Goal: Register for event/course

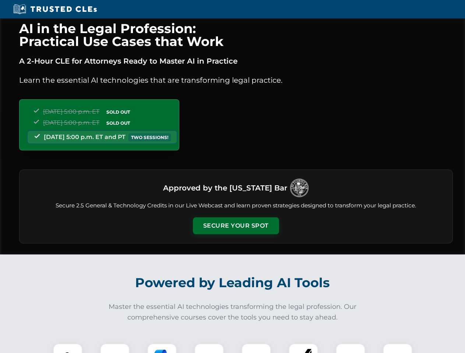
click at [236, 226] on button "Secure Your Spot" at bounding box center [236, 226] width 86 height 17
click at [68, 349] on img at bounding box center [67, 358] width 21 height 21
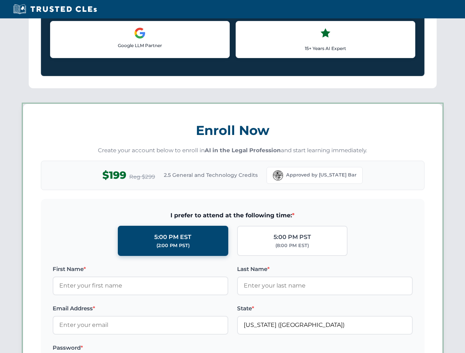
click at [162, 349] on label "Password *" at bounding box center [141, 348] width 176 height 9
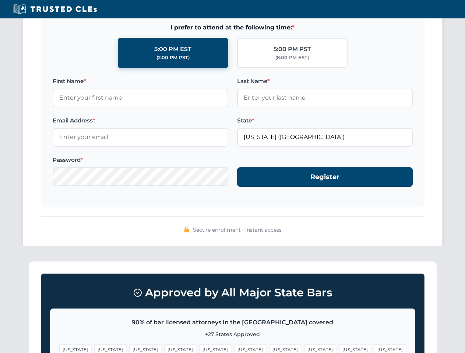
click at [339, 349] on span "[US_STATE]" at bounding box center [355, 350] width 32 height 11
